Goal: Information Seeking & Learning: Learn about a topic

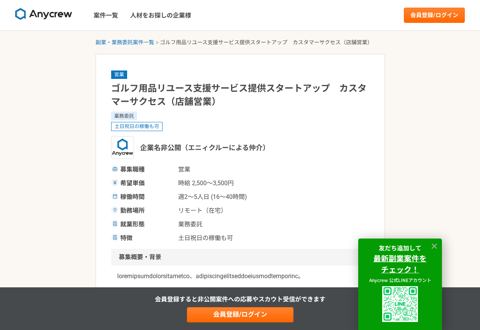
click at [345, 146] on div "企業名非公開（エニィクルーによる仲介）" at bounding box center [240, 147] width 258 height 23
click at [433, 245] on icon at bounding box center [434, 245] width 5 height 5
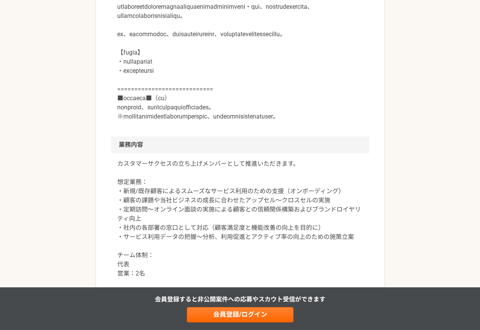
scroll to position [530, 0]
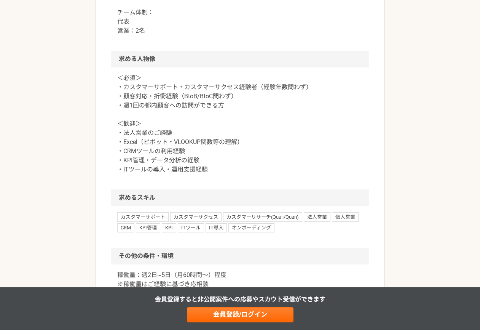
click at [430, 117] on div "副業・業務委託案件一覧 ゴルフ用品リユース支援サービス提供スタートアップ　カスタマーサクセス（店舗営業） 営業 ゴルフ用品リユース支援サービス提供スタートアッ…" at bounding box center [240, 25] width 480 height 1051
